Goal: Task Accomplishment & Management: Use online tool/utility

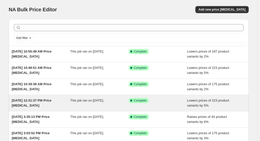
click at [55, 97] on div "[DATE] 12:31:37 PM Price [MEDICAL_DATA] This job ran on [DATE]. Success Complet…" at bounding box center [129, 103] width 240 height 16
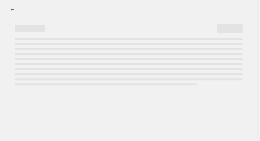
select select "percentage"
select select "remove"
select select "vendor"
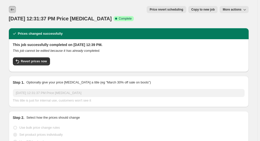
click at [16, 8] on button "Price change jobs" at bounding box center [12, 9] width 7 height 7
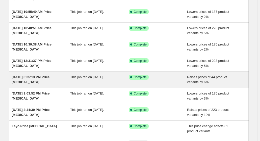
scroll to position [50, 0]
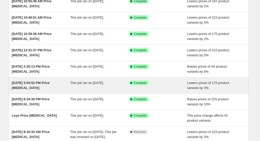
click at [104, 83] on span "This job ran on [DATE]." at bounding box center [87, 83] width 34 height 4
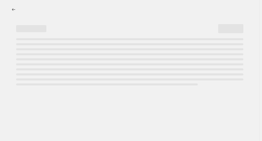
select select "percentage"
select select "remove"
select select "vendor"
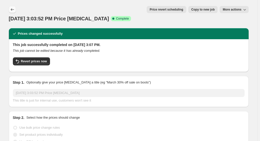
click at [16, 11] on button "Price change jobs" at bounding box center [12, 9] width 7 height 7
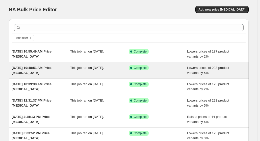
click at [104, 70] on span "This job ran on [DATE]." at bounding box center [87, 68] width 34 height 4
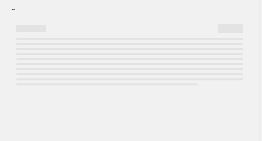
select select "percentage"
select select "remove"
select select "vendor"
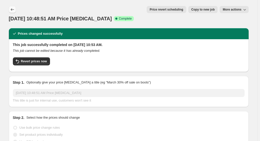
click at [12, 8] on icon "Price change jobs" at bounding box center [12, 9] width 5 height 5
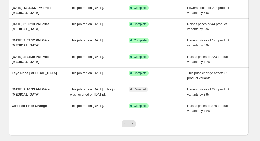
scroll to position [101, 0]
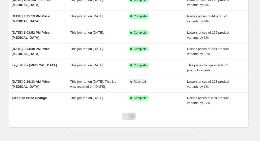
click at [134, 115] on icon "Next" at bounding box center [131, 116] width 5 height 5
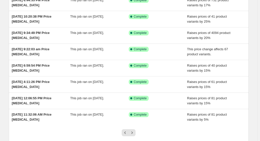
scroll to position [117, 0]
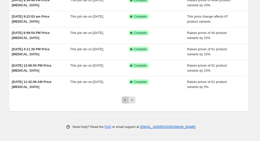
click at [128, 99] on icon "Previous" at bounding box center [125, 100] width 5 height 5
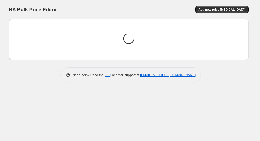
scroll to position [0, 0]
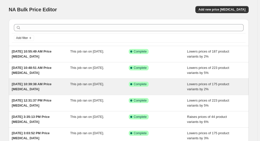
click at [128, 83] on div "This job ran on [DATE]." at bounding box center [99, 87] width 58 height 10
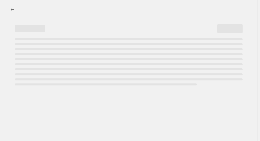
select select "percentage"
select select "remove"
select select "vendor"
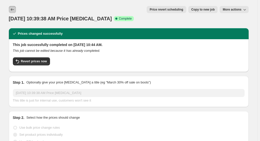
click at [12, 7] on button "Price change jobs" at bounding box center [12, 9] width 7 height 7
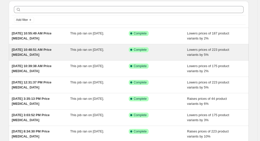
scroll to position [25, 0]
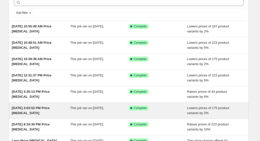
click at [139, 111] on div "Success Complete Complete" at bounding box center [158, 111] width 58 height 10
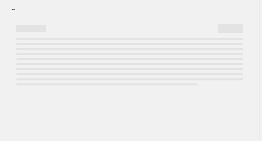
select select "percentage"
select select "remove"
select select "vendor"
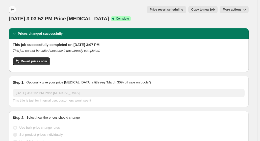
click at [14, 8] on icon "Price change jobs" at bounding box center [12, 9] width 5 height 5
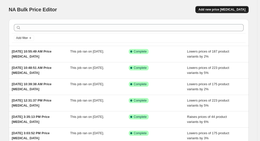
click at [227, 9] on span "Add new price [MEDICAL_DATA]" at bounding box center [221, 10] width 47 height 4
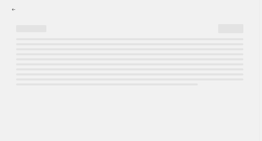
select select "percentage"
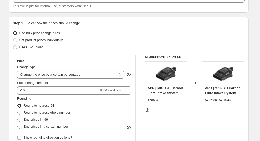
scroll to position [101, 0]
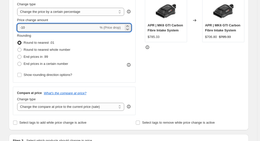
drag, startPoint x: 55, startPoint y: 29, endPoint x: 12, endPoint y: 20, distance: 44.2
click at [12, 20] on div "Step 2. Select how the prices should change Use bulk price change rules Set pro…" at bounding box center [129, 42] width 240 height 177
type input "5"
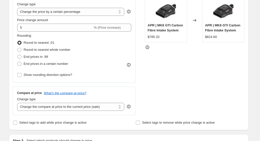
click at [127, 85] on div "Price Change type Change the price to a certain amount Change the price by a ce…" at bounding box center [74, 54] width 123 height 124
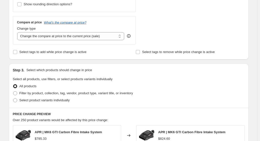
scroll to position [176, 0]
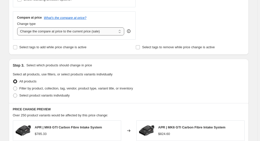
click at [104, 32] on select "Change the compare at price to the current price (sale) Change the compare at p…" at bounding box center [70, 31] width 107 height 8
select select "remove"
click at [18, 27] on select "Change the compare at price to the current price (sale) Change the compare at p…" at bounding box center [70, 31] width 107 height 8
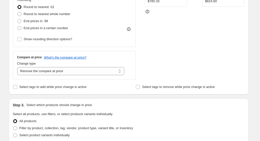
scroll to position [202, 0]
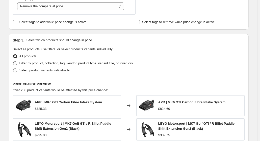
click at [88, 64] on span "Filter by product, collection, tag, vendor, product type, variant title, or inv…" at bounding box center [75, 64] width 113 height 4
click at [13, 62] on input "Filter by product, collection, tag, vendor, product type, variant title, or inv…" at bounding box center [13, 62] width 0 height 0
radio input "true"
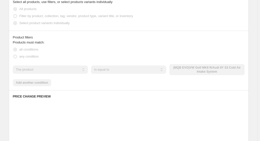
scroll to position [277, 0]
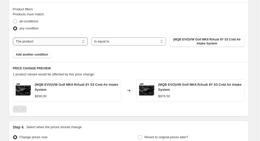
click at [84, 43] on select "The product The product's collection The product's tag The product's vendor The…" at bounding box center [50, 42] width 75 height 8
select select "vendor"
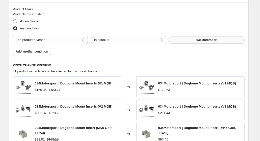
click at [200, 40] on span "034Motorsport" at bounding box center [206, 40] width 21 height 4
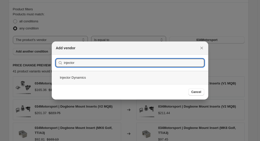
type input "injector"
click at [87, 81] on div "Injector Dynamics" at bounding box center [130, 77] width 156 height 13
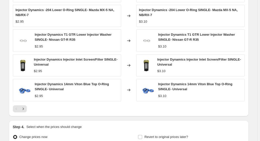
scroll to position [424, 0]
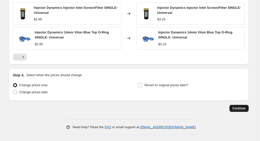
click at [248, 108] on button "Continue" at bounding box center [238, 108] width 19 height 7
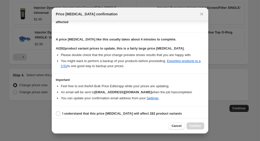
scroll to position [67, 0]
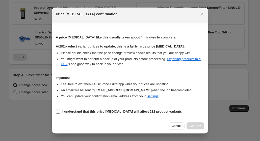
click at [96, 112] on b "I understand that this price change job will affect 282 product variants" at bounding box center [121, 112] width 119 height 4
click at [60, 112] on input "I understand that this price change job will affect 282 product variants" at bounding box center [58, 112] width 4 height 4
checkbox input "true"
click at [201, 128] on button "Confirm" at bounding box center [195, 126] width 18 height 7
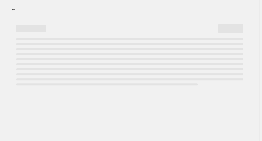
select select "percentage"
select select "remove"
select select "vendor"
